Goal: Information Seeking & Learning: Learn about a topic

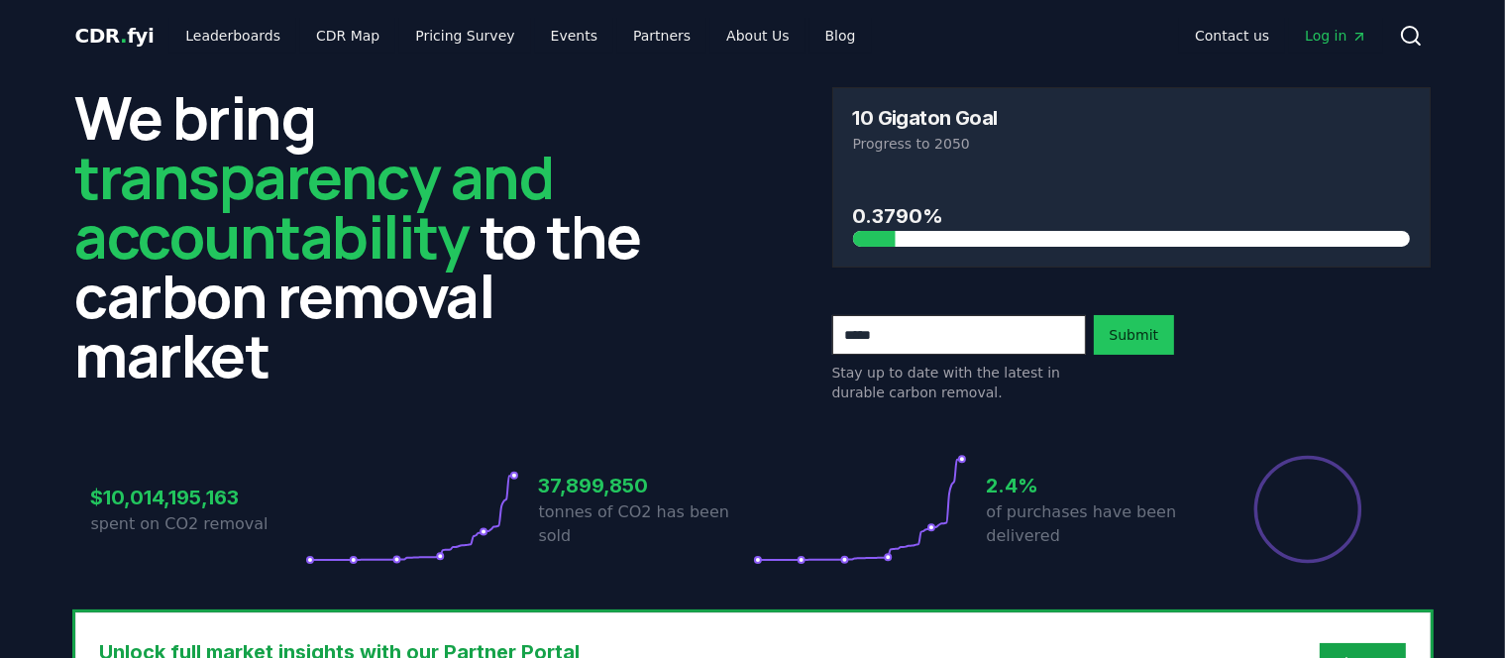
click at [549, 242] on h2 "We bring transparency and accountability to the carbon removal market" at bounding box center [374, 235] width 599 height 297
click at [344, 46] on link "CDR Map" at bounding box center [347, 36] width 95 height 36
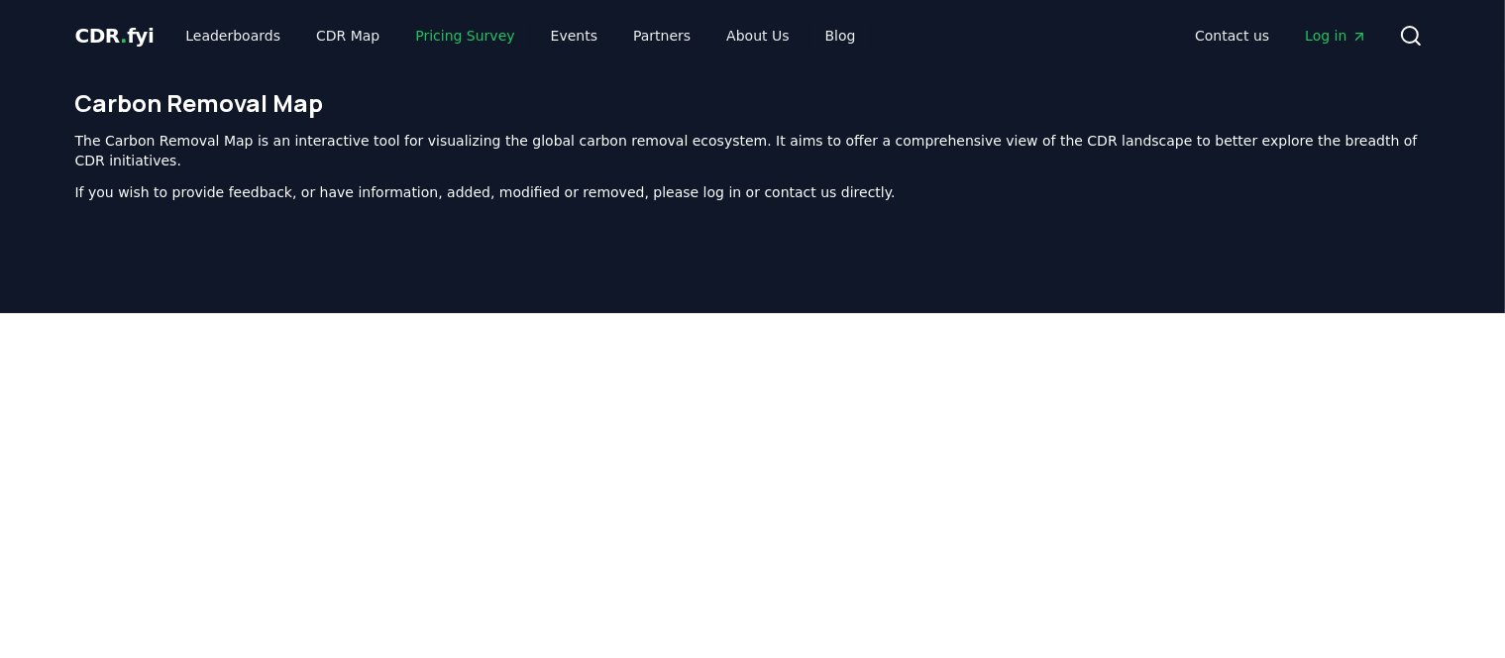
click at [444, 39] on link "Pricing Survey" at bounding box center [464, 36] width 131 height 36
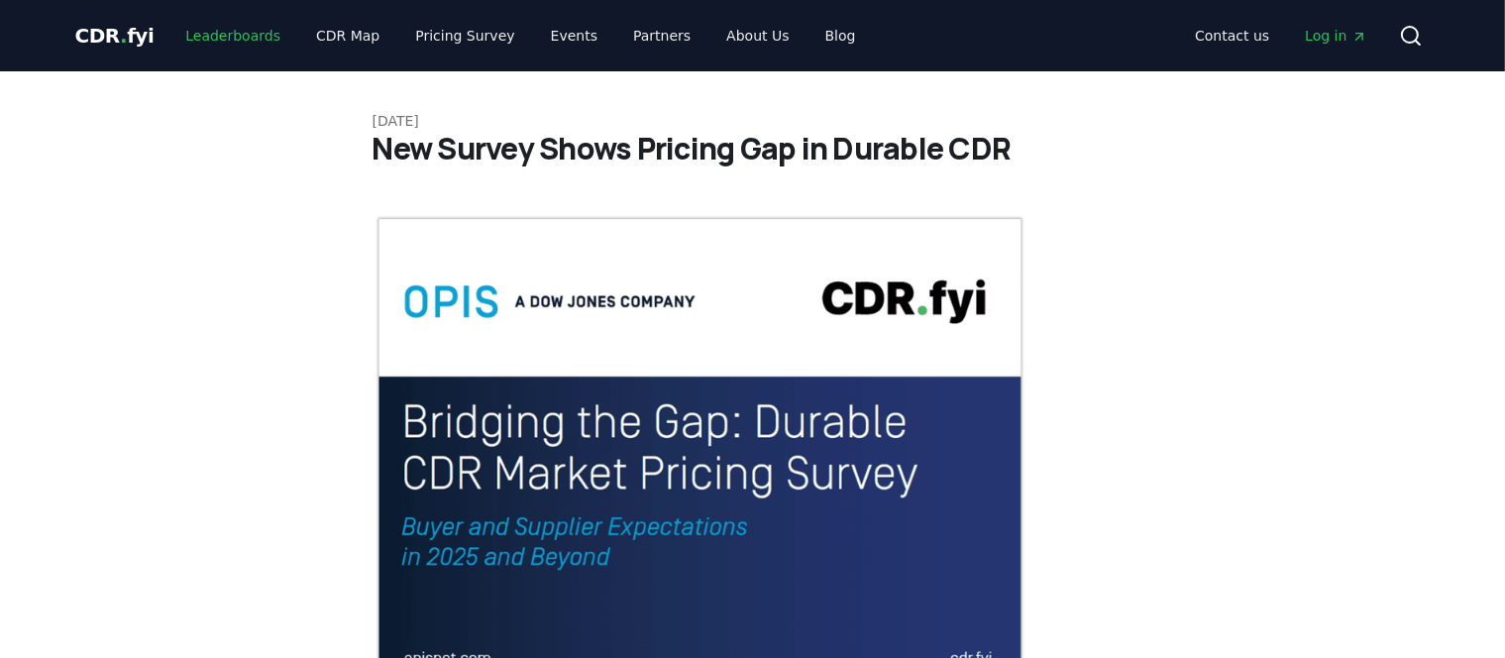
click at [243, 37] on link "Leaderboards" at bounding box center [232, 36] width 127 height 36
